Goal: Find specific page/section: Find specific page/section

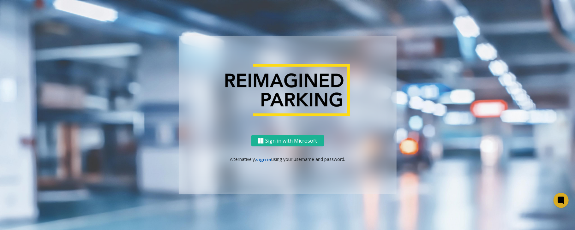
click at [268, 160] on link "sign in" at bounding box center [263, 159] width 15 height 6
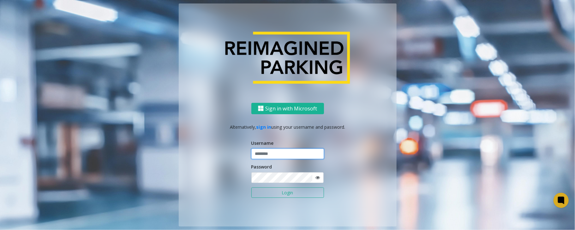
type input "*****"
click at [251, 187] on button "Login" at bounding box center [287, 192] width 73 height 11
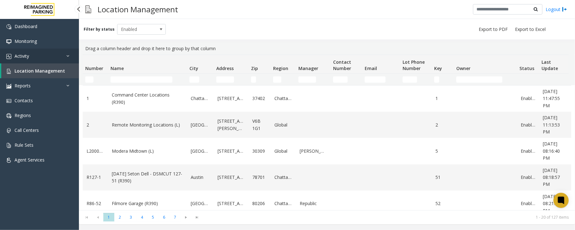
click at [50, 57] on link "Activity" at bounding box center [39, 56] width 79 height 15
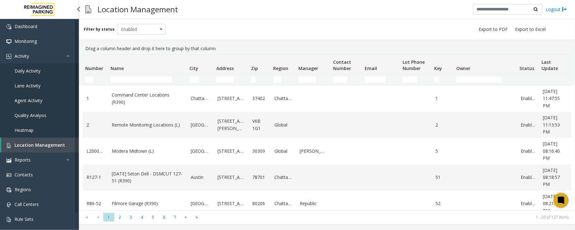
click at [42, 71] on link "Daily Activity" at bounding box center [39, 70] width 79 height 15
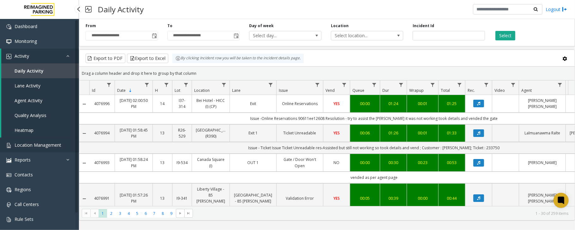
click at [49, 143] on span "Location Management" at bounding box center [38, 145] width 47 height 6
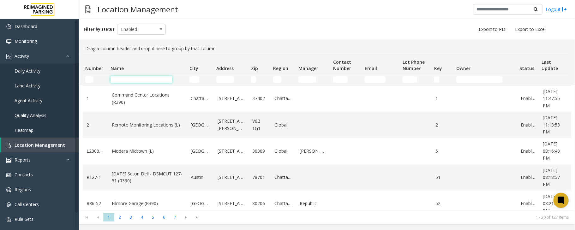
click at [142, 78] on input "Name Filter" at bounding box center [141, 79] width 62 height 6
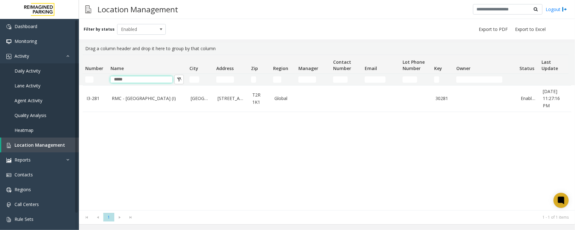
type input "*****"
click at [143, 82] on input "*****" at bounding box center [141, 79] width 62 height 6
click at [160, 78] on input "*****" at bounding box center [141, 79] width 62 height 6
type input "*"
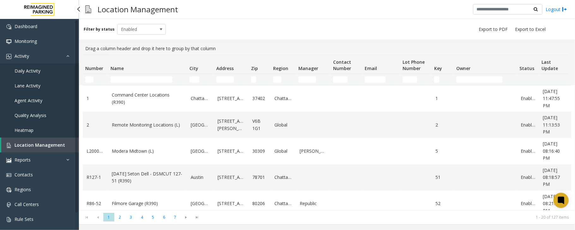
click at [33, 71] on span "Daily Activity" at bounding box center [28, 71] width 26 height 6
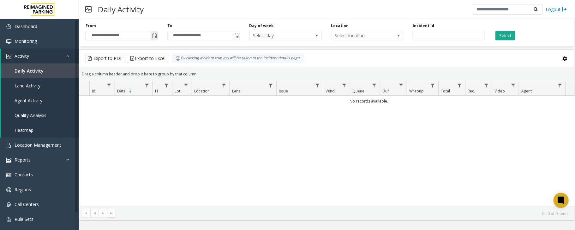
click at [156, 37] on span "Toggle popup" at bounding box center [154, 35] width 5 height 5
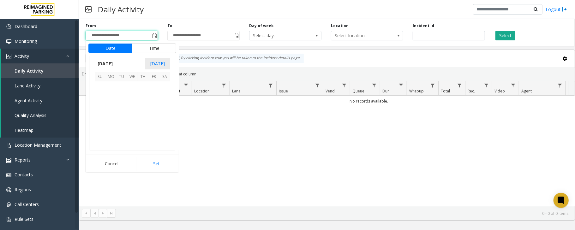
scroll to position [113235, 0]
click at [166, 97] on span "13" at bounding box center [164, 97] width 11 height 11
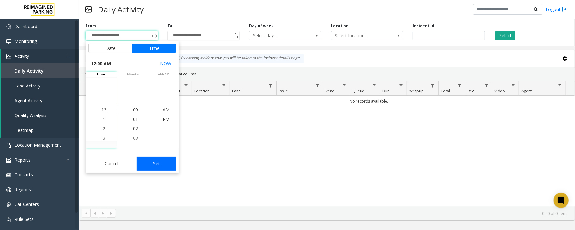
click at [162, 162] on button "Set" at bounding box center [157, 164] width 40 height 14
type input "**********"
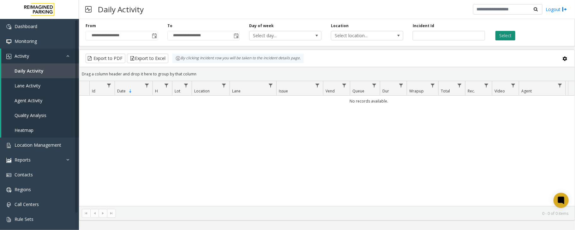
click at [504, 32] on button "Select" at bounding box center [505, 35] width 20 height 9
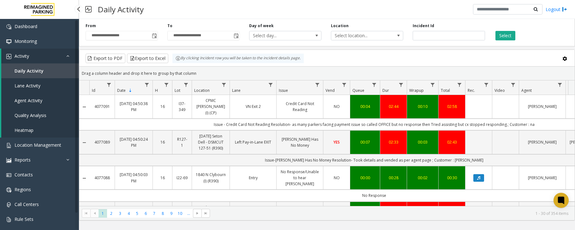
click at [39, 148] on link "Location Management" at bounding box center [39, 145] width 79 height 15
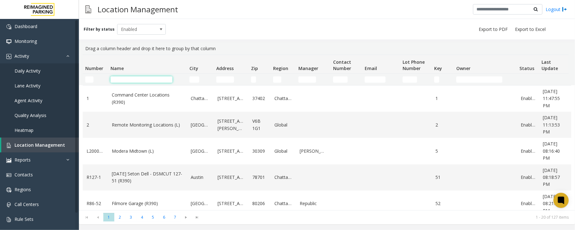
click at [141, 80] on input "Name Filter" at bounding box center [141, 79] width 62 height 6
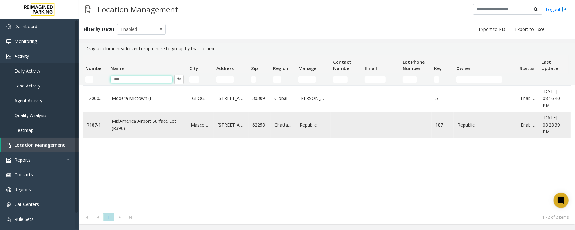
type input "***"
click at [147, 124] on link "MidAmerica Airport Surface Lot (R390)" at bounding box center [147, 125] width 71 height 14
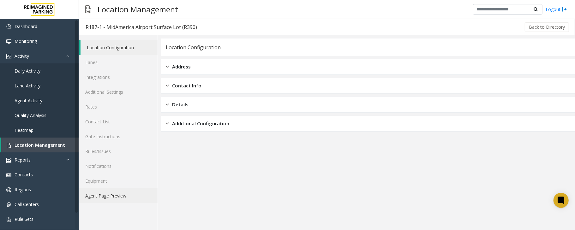
click at [102, 197] on link "Agent Page Preview" at bounding box center [118, 195] width 79 height 15
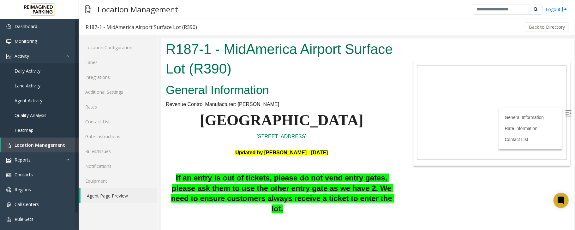
click at [564, 111] on img at bounding box center [567, 113] width 6 height 6
drag, startPoint x: 353, startPoint y: 140, endPoint x: 220, endPoint y: 137, distance: 133.5
click at [264, 139] on p "9656 Air Terminal Drive, Mascoutah, IL 62258" at bounding box center [281, 136] width 232 height 8
click at [368, 148] on p "Updated by Jyoti Teotia - 19th March 2025" at bounding box center [281, 148] width 232 height 16
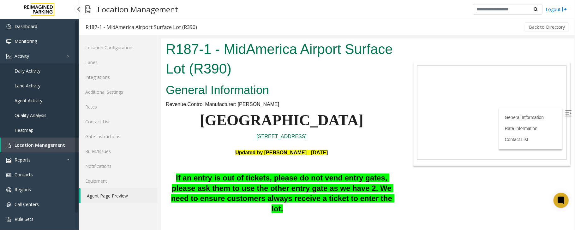
click at [33, 69] on span "Daily Activity" at bounding box center [28, 71] width 26 height 6
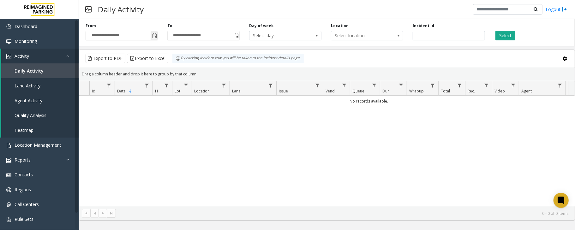
click at [154, 35] on span "Toggle popup" at bounding box center [154, 35] width 5 height 5
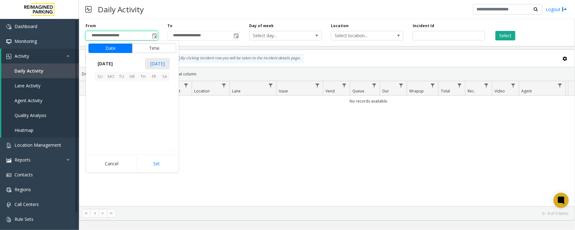
scroll to position [113235, 0]
click at [165, 98] on span "13" at bounding box center [164, 97] width 11 height 11
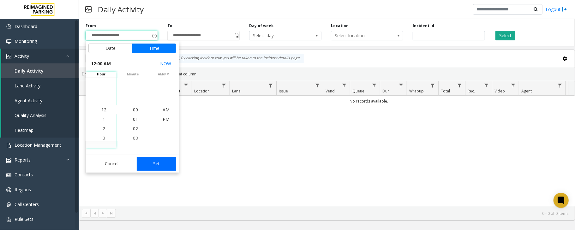
click at [149, 165] on button "Set" at bounding box center [157, 164] width 40 height 14
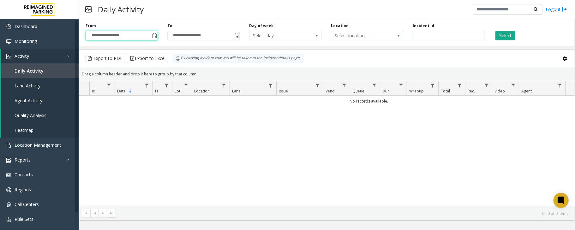
type input "**********"
click at [502, 37] on button "Select" at bounding box center [505, 35] width 20 height 9
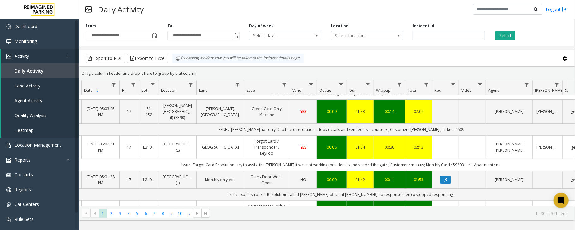
scroll to position [0, 33]
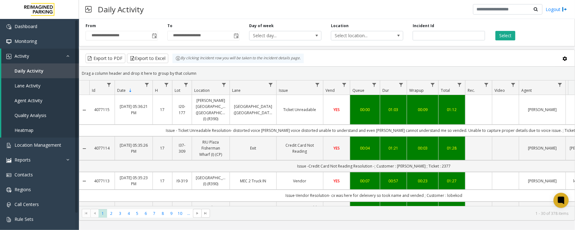
scroll to position [0, 33]
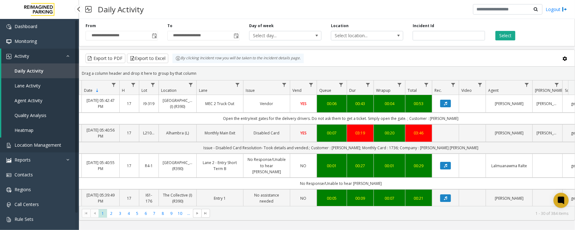
click at [36, 144] on span "Location Management" at bounding box center [38, 145] width 47 height 6
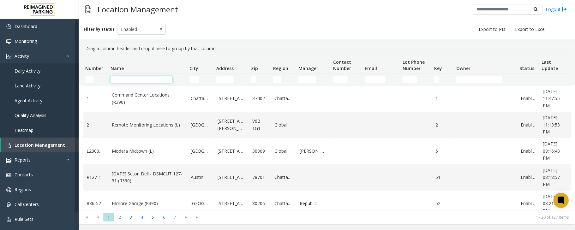
click at [155, 80] on input "Name Filter" at bounding box center [141, 79] width 62 height 6
type input "***"
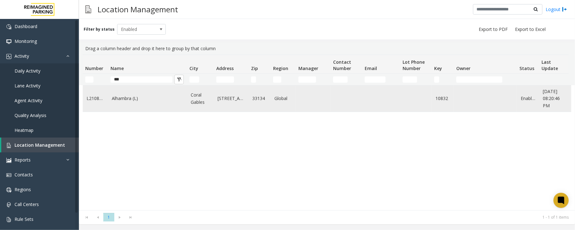
click at [132, 99] on link "Alhambra (L)" at bounding box center [147, 98] width 71 height 7
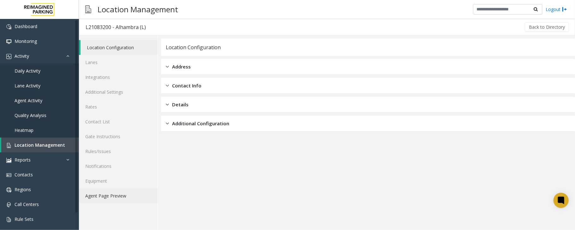
click at [123, 196] on link "Agent Page Preview" at bounding box center [118, 195] width 79 height 15
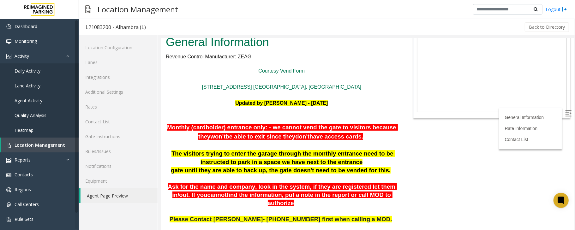
scroll to position [42, 0]
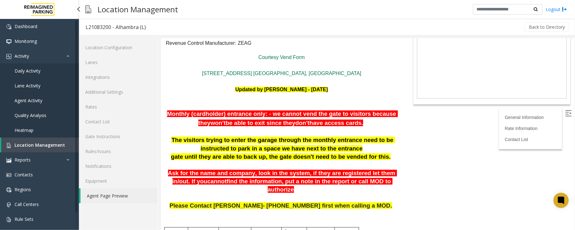
click at [44, 73] on link "Daily Activity" at bounding box center [39, 70] width 79 height 15
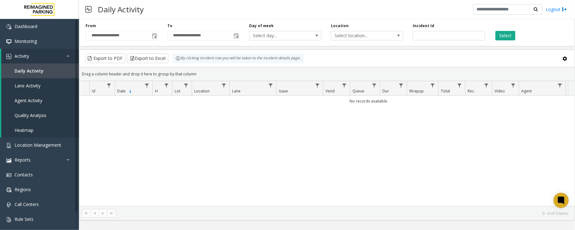
click at [154, 36] on span "Toggle popup" at bounding box center [154, 35] width 5 height 5
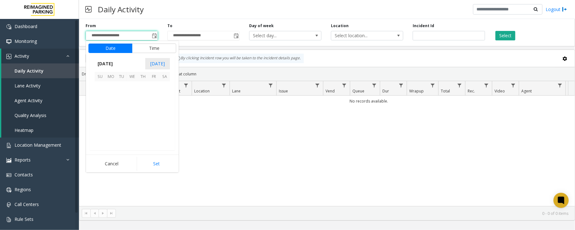
scroll to position [113235, 0]
click at [164, 99] on span "13" at bounding box center [164, 97] width 11 height 11
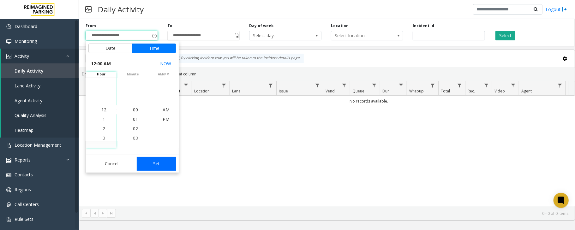
click at [156, 164] on button "Set" at bounding box center [157, 164] width 40 height 14
type input "**********"
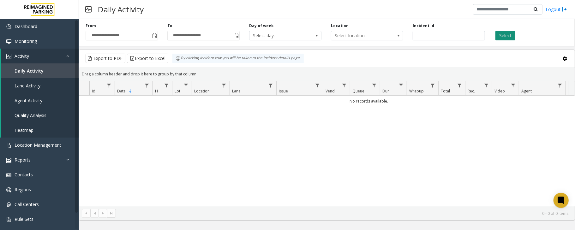
click at [505, 34] on button "Select" at bounding box center [505, 35] width 20 height 9
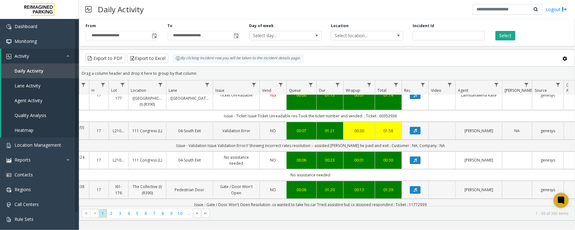
scroll to position [0, 63]
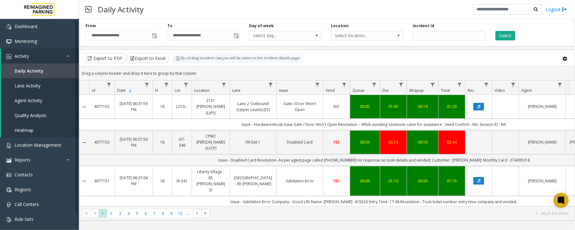
scroll to position [0, 63]
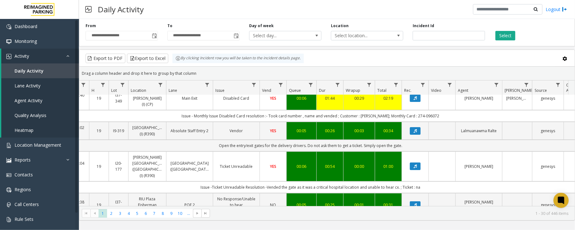
scroll to position [0, 63]
